Goal: Register for event/course

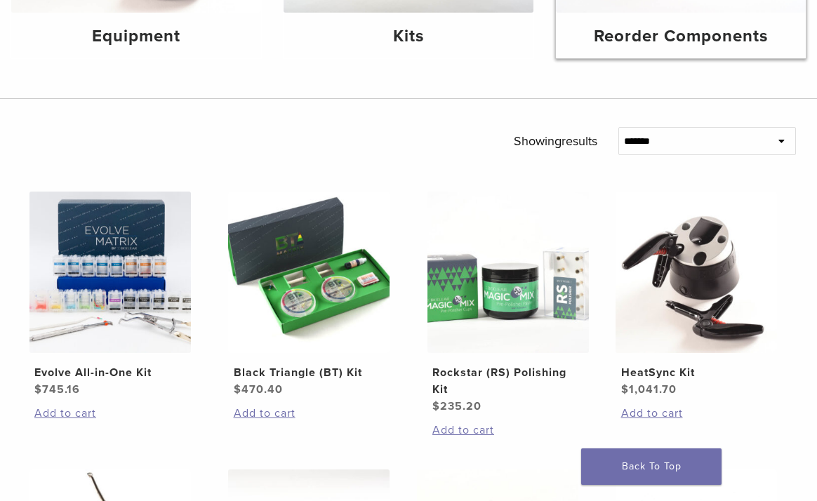
scroll to position [341, 0]
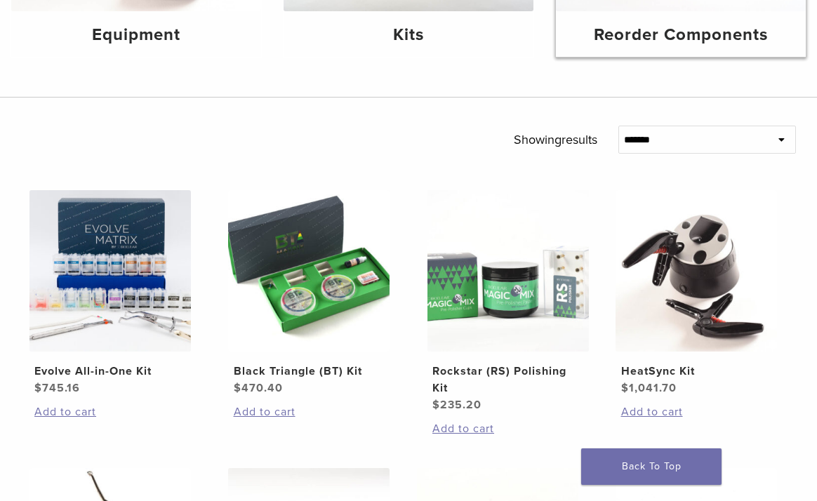
click at [567, 48] on h4 "Reorder Components" at bounding box center [680, 34] width 227 height 25
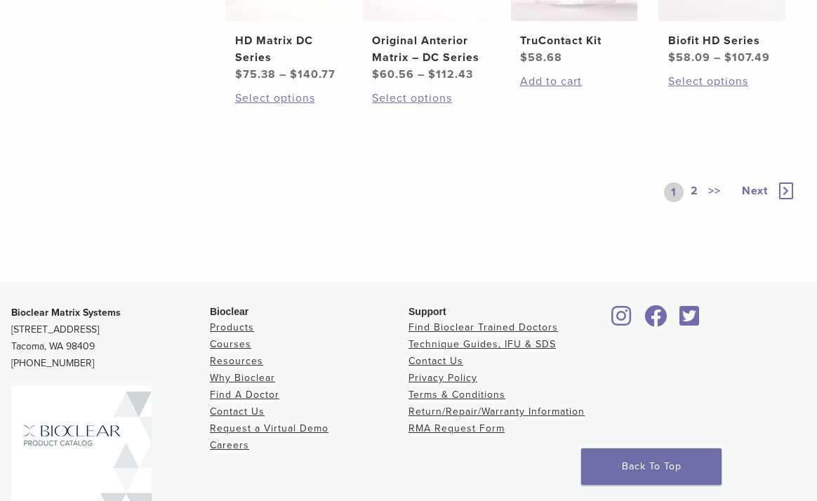
scroll to position [914, 0]
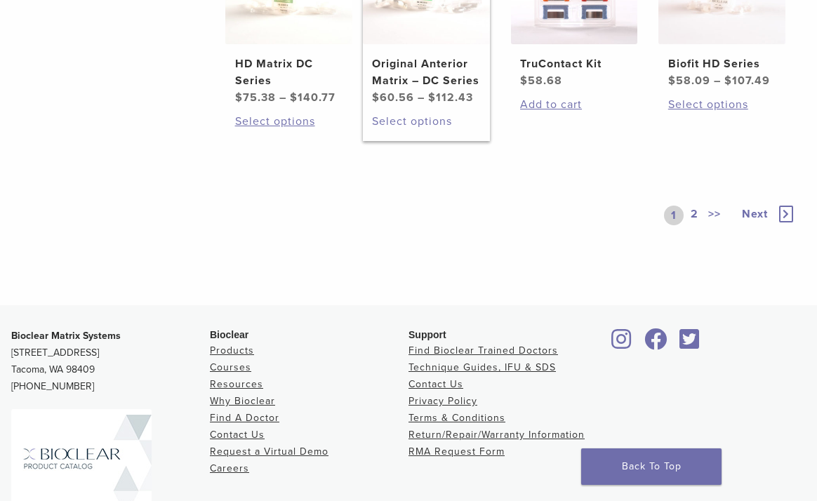
click at [398, 130] on link "Select options" at bounding box center [426, 121] width 108 height 17
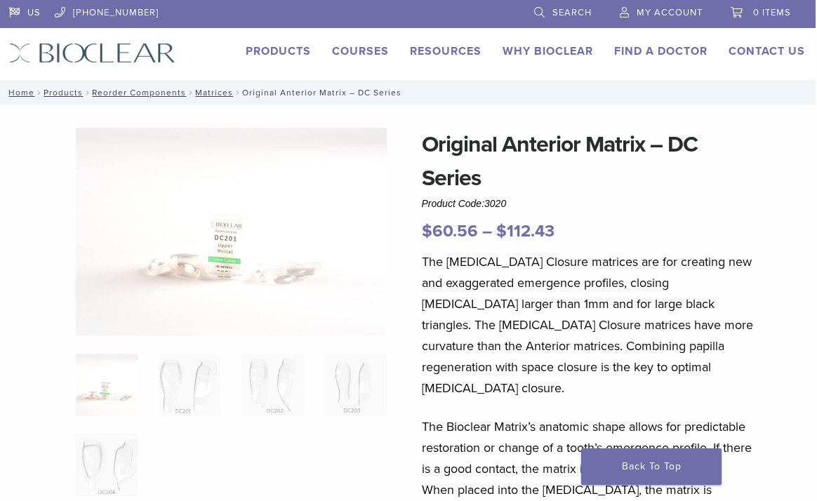
scroll to position [0, 1]
click at [297, 97] on nav "Home / Products / Reorder Components / Matrices / Original Anterior Matrix – DC…" at bounding box center [407, 92] width 817 height 25
click at [211, 92] on link "Matrices" at bounding box center [214, 93] width 38 height 10
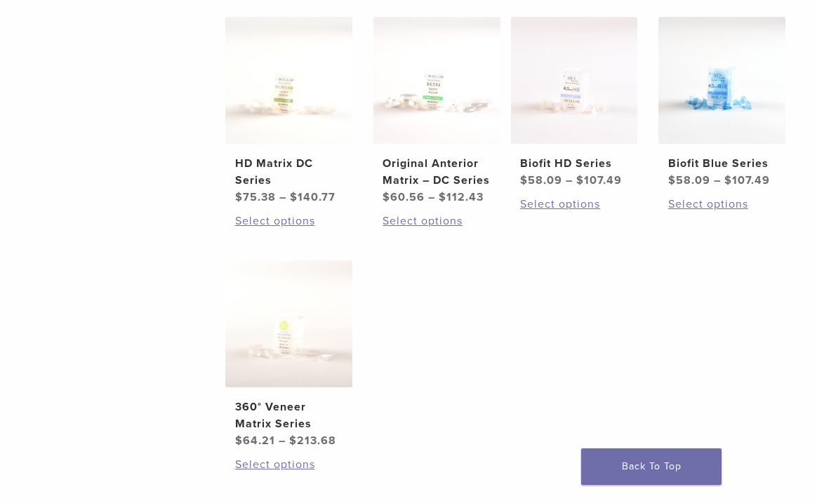
scroll to position [565, 0]
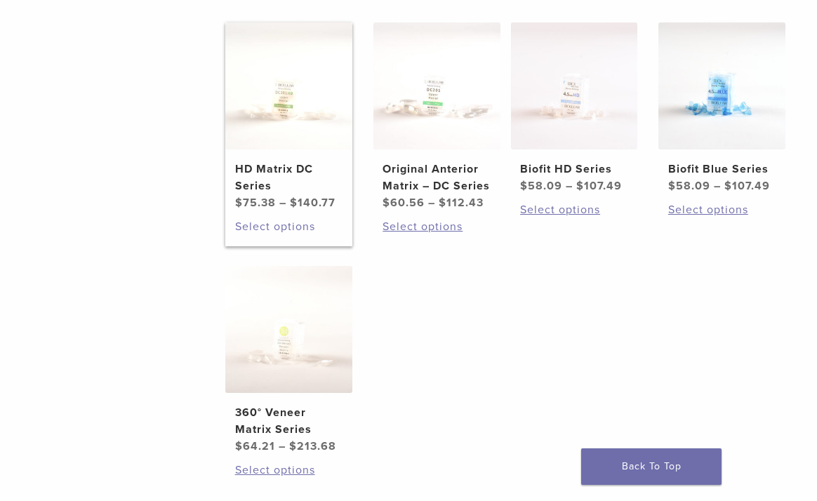
click at [270, 235] on link "Select options" at bounding box center [289, 226] width 108 height 17
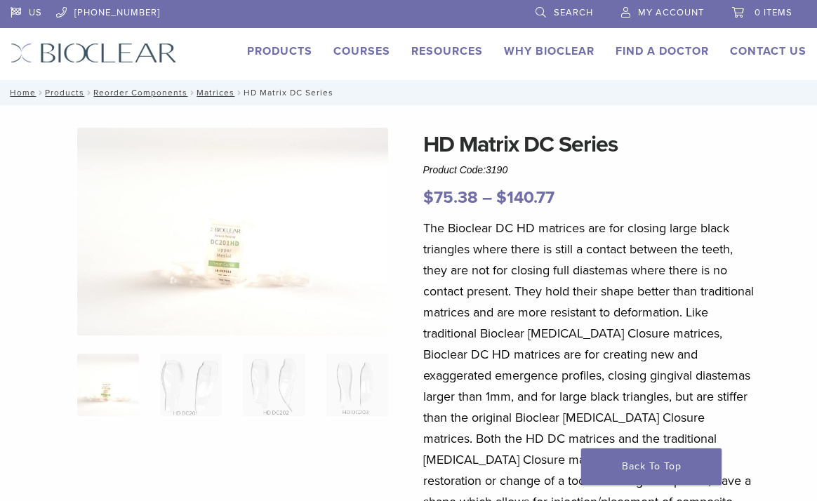
click at [278, 49] on link "Products" at bounding box center [279, 51] width 65 height 14
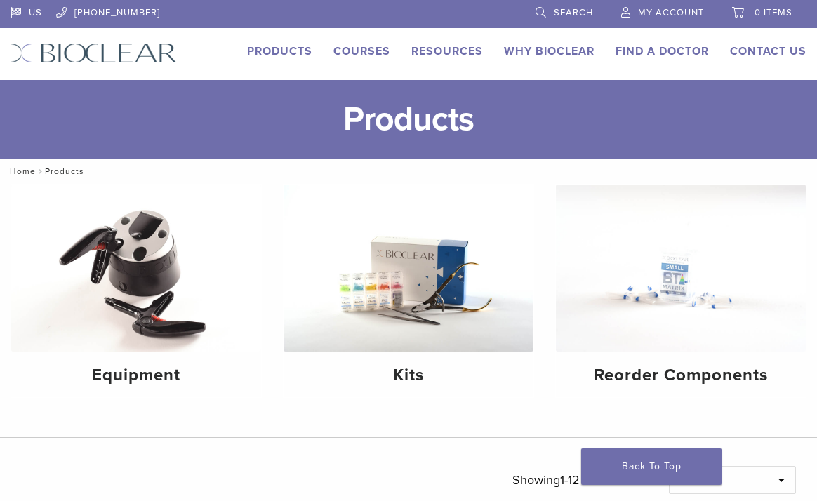
click at [350, 50] on link "Courses" at bounding box center [362, 51] width 57 height 14
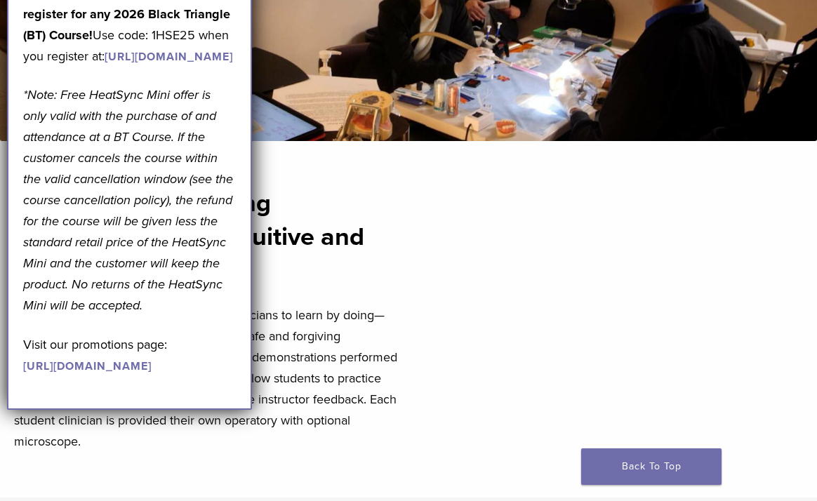
scroll to position [317, 0]
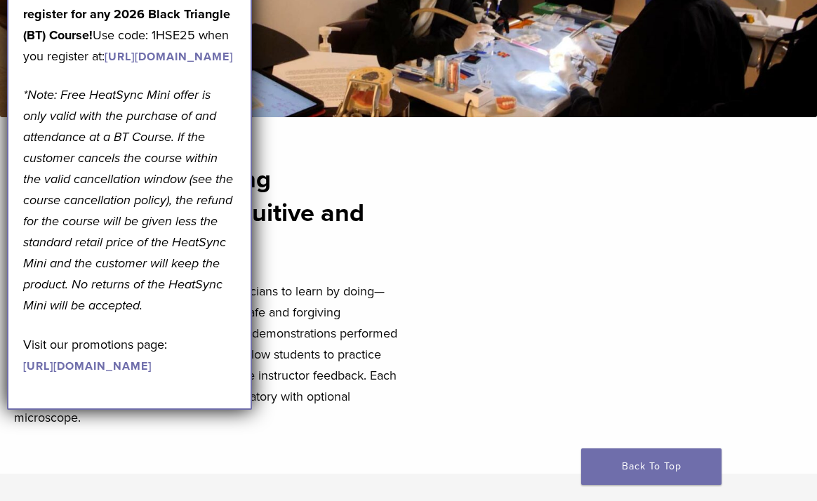
click at [294, 180] on h2 "An immersive learning experience that is intuitive and rewarding" at bounding box center [207, 213] width 386 height 101
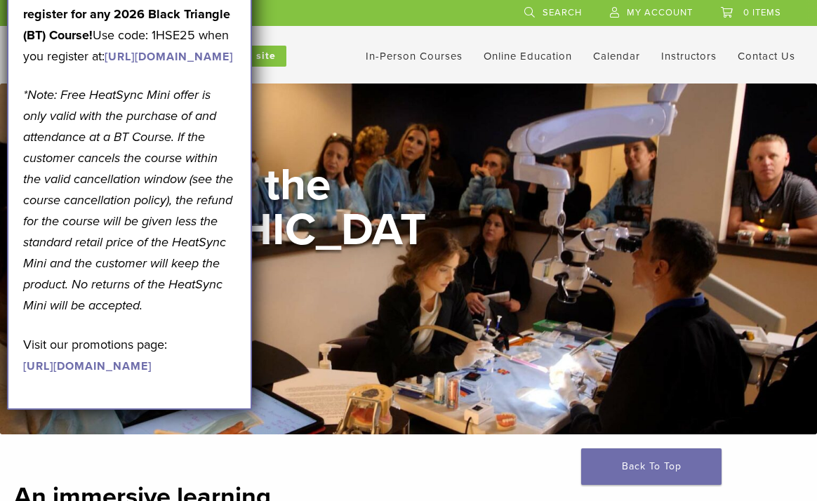
scroll to position [0, 0]
click at [400, 56] on link "In-Person Courses" at bounding box center [414, 56] width 97 height 13
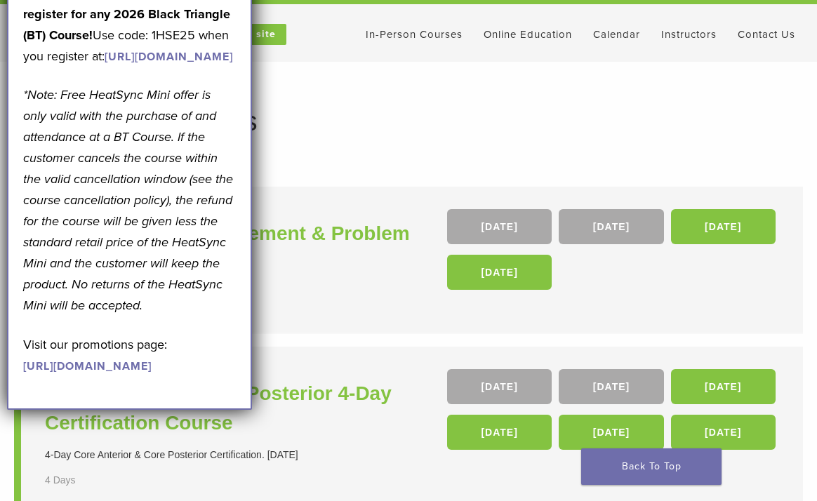
scroll to position [19, 0]
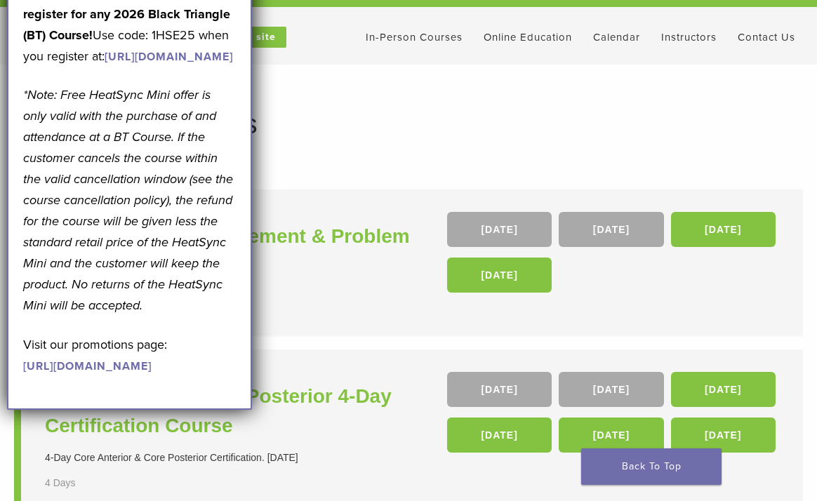
click at [326, 288] on div "Complex Case Management & Problem Solving With Bioclear 3 days Starting at $4,0…" at bounding box center [228, 262] width 367 height 101
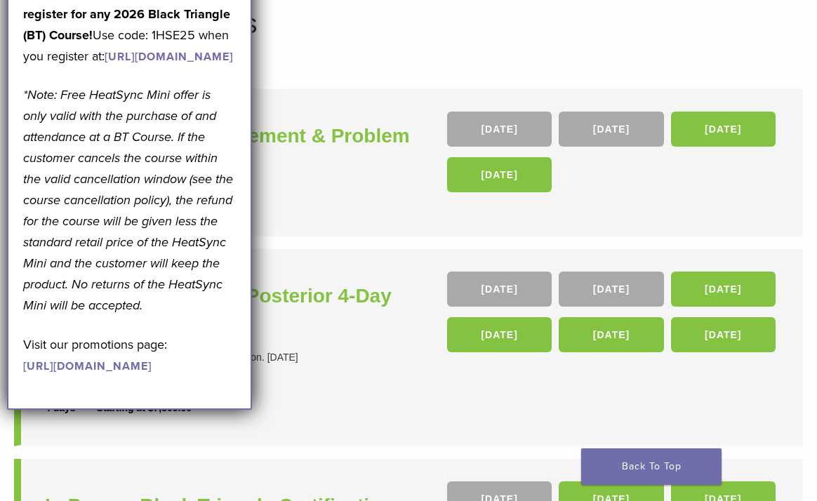
scroll to position [158, 0]
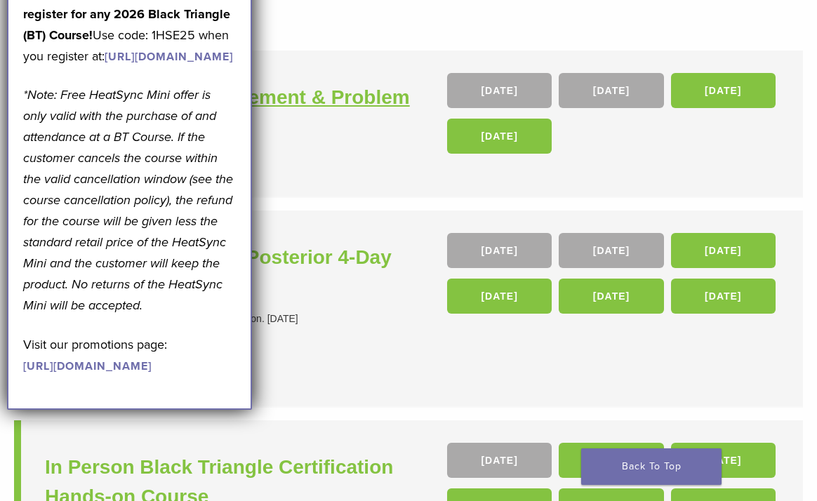
click at [313, 138] on h3 "Complex Case Management & Problem Solving With Bioclear" at bounding box center [228, 112] width 367 height 59
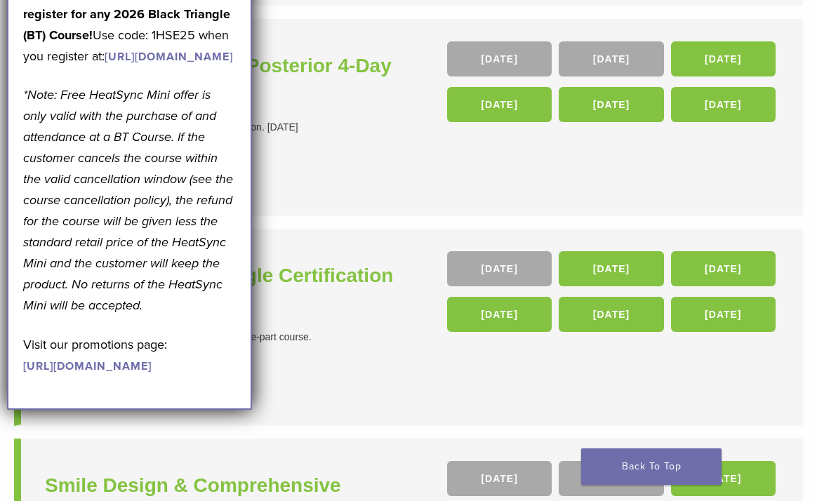
scroll to position [345, 0]
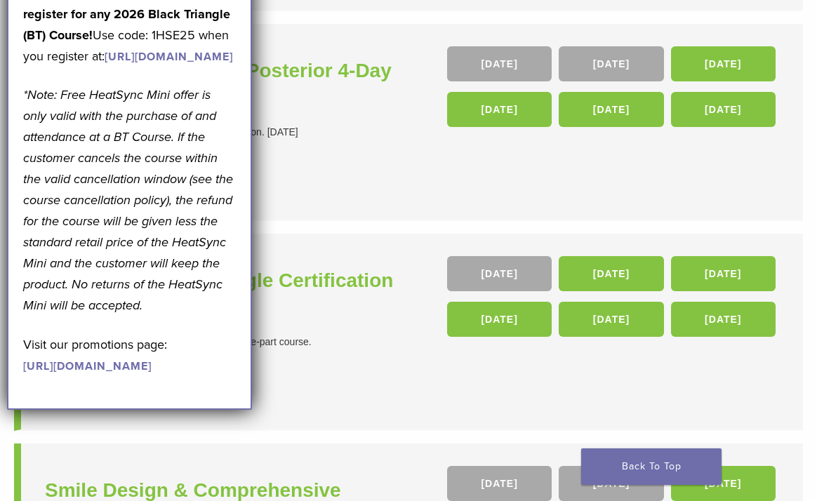
click at [329, 119] on div "Core Anterior & Core Posterior 4-Day Certification Course 4-Day Core Anterior &…" at bounding box center [228, 121] width 367 height 151
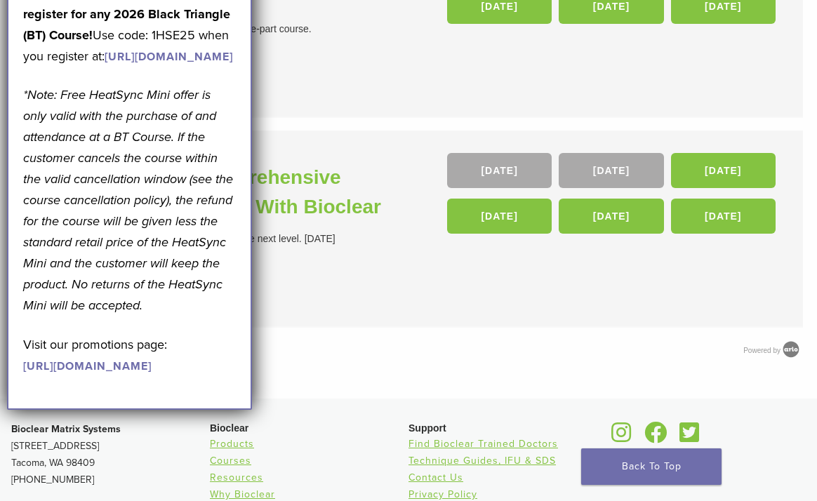
scroll to position [660, 0]
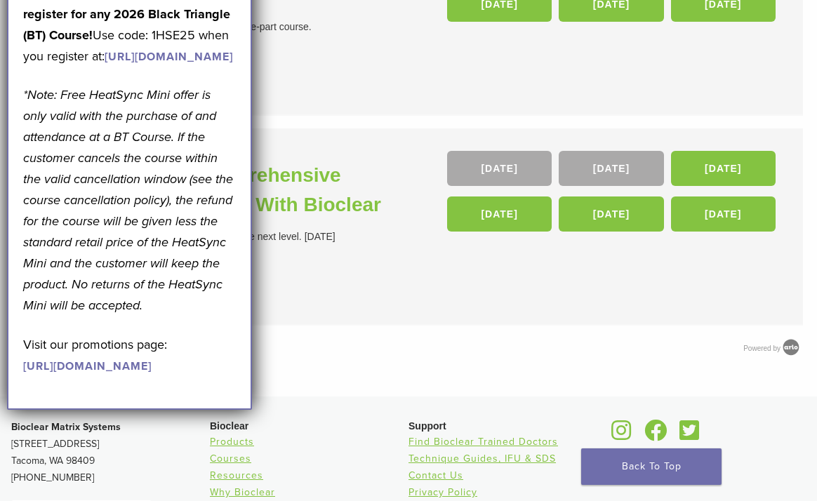
click at [361, 259] on div "Smile Design & Comprehensive Anterior Rejuvenation With Bioclear Bring your com…" at bounding box center [228, 226] width 367 height 151
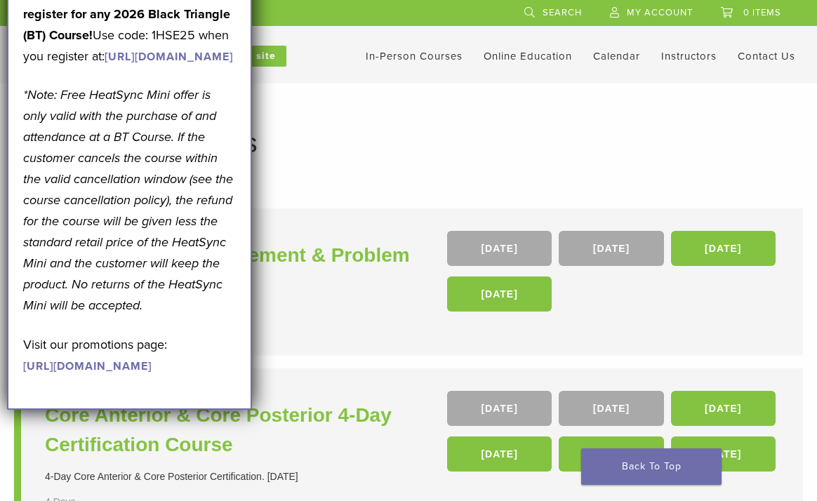
scroll to position [0, 0]
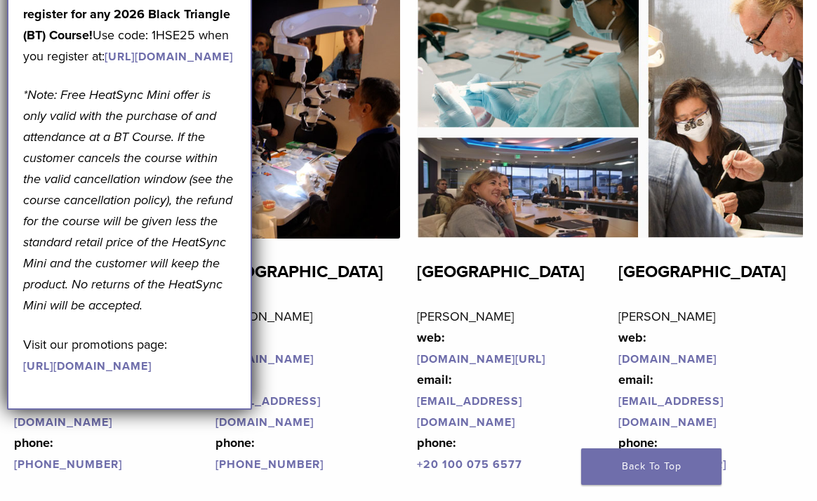
scroll to position [3085, 0]
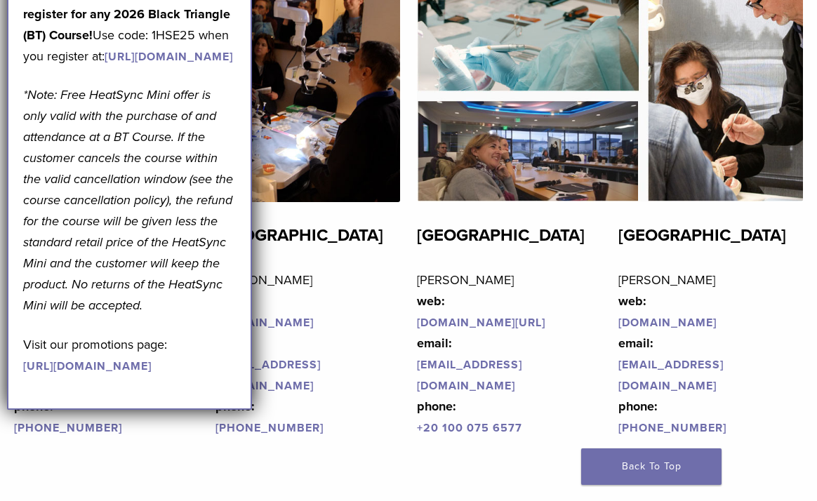
click at [295, 228] on h2 "Sweden" at bounding box center [308, 236] width 185 height 34
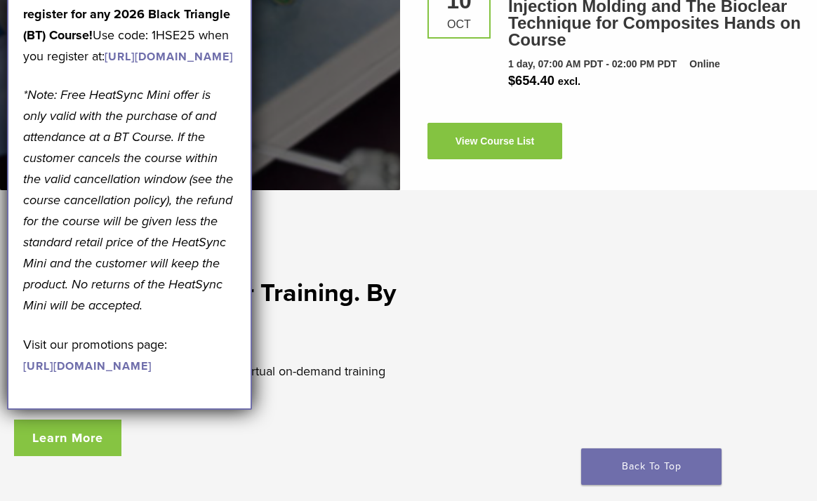
scroll to position [2237, 0]
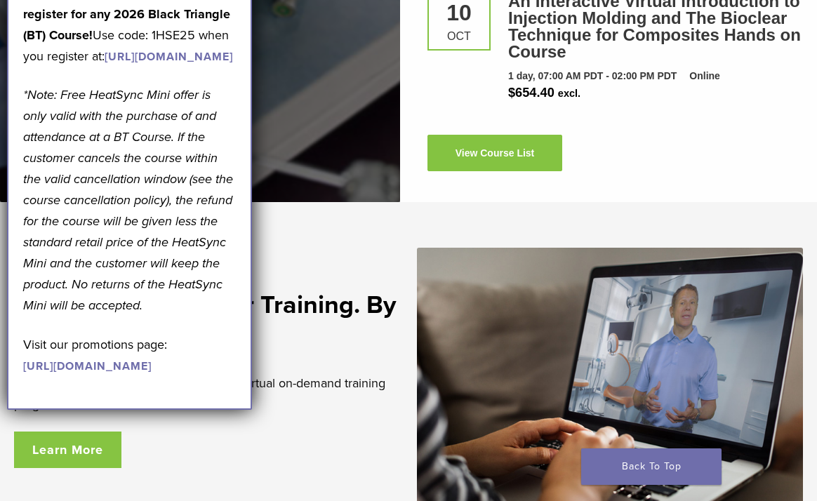
click at [132, 64] on link "https://www.bioclearmatrix.com/events/6-in-person-black-triangle-certification-…" at bounding box center [169, 57] width 128 height 14
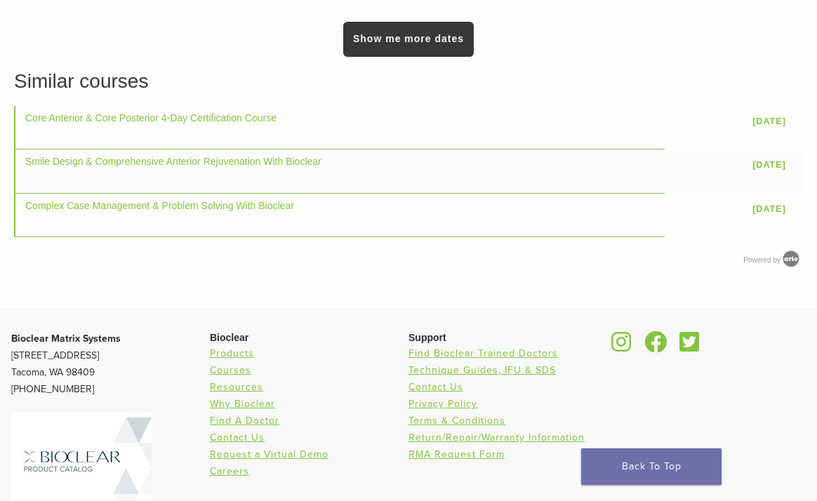
scroll to position [1358, 0]
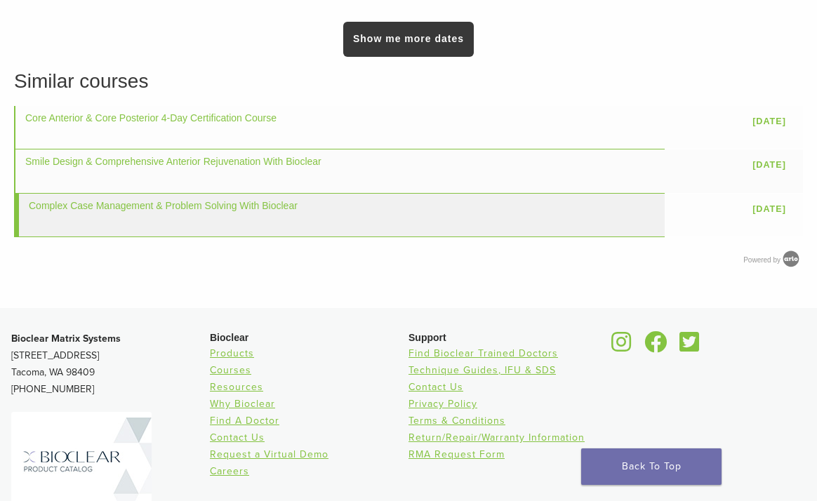
click at [359, 225] on td "Complex Case Management & Problem Solving With Bioclear" at bounding box center [339, 216] width 651 height 44
click at [259, 204] on link "Complex Case Management & Problem Solving With Bioclear" at bounding box center [163, 205] width 269 height 11
